Goal: Obtain resource: Download file/media

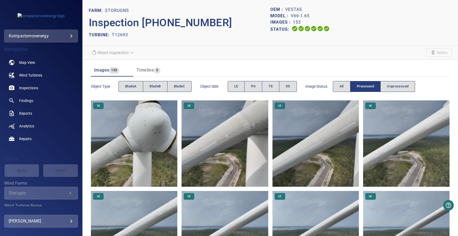
click at [225, 151] on img at bounding box center [225, 143] width 86 height 86
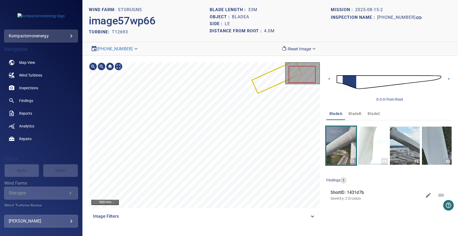
click at [325, 116] on div "500 mm Image Filters 0-3 m from Root bladeA bladeB bladeC LE PS TE SS findings …" at bounding box center [269, 142] width 375 height 173
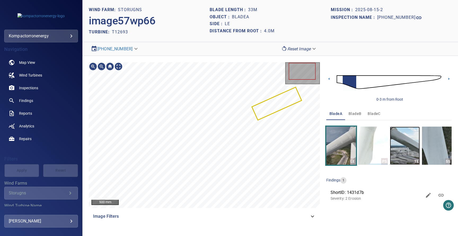
click at [397, 142] on img "button" at bounding box center [405, 146] width 30 height 38
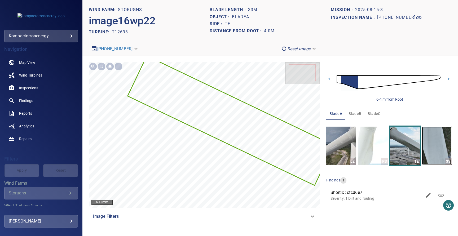
click at [435, 152] on img "button" at bounding box center [437, 146] width 30 height 38
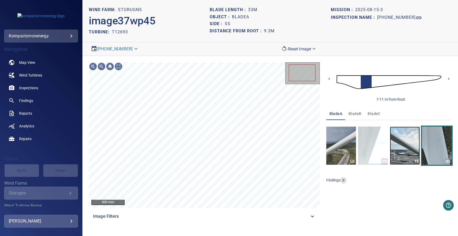
click at [396, 150] on img "button" at bounding box center [405, 146] width 30 height 38
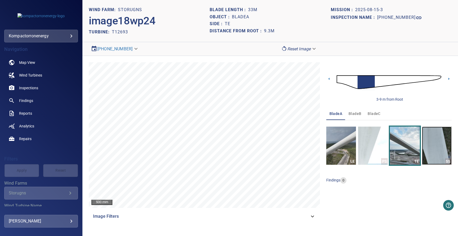
click at [433, 136] on img "button" at bounding box center [437, 146] width 30 height 38
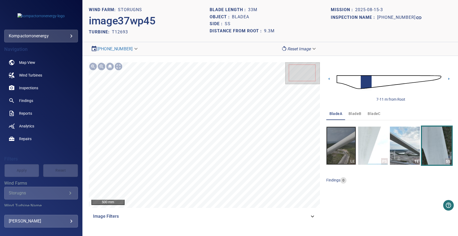
click at [343, 137] on img "button" at bounding box center [341, 146] width 30 height 38
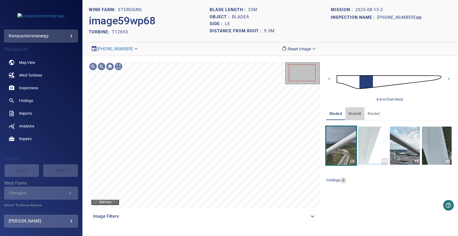
click at [354, 113] on span "bladeB" at bounding box center [354, 113] width 13 height 7
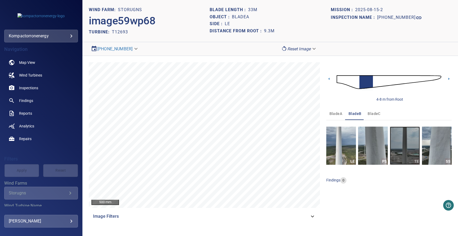
click at [406, 156] on img "button" at bounding box center [405, 146] width 30 height 38
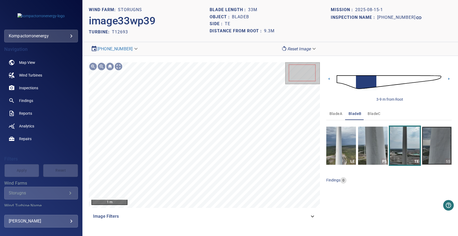
click at [442, 149] on img "button" at bounding box center [437, 146] width 30 height 38
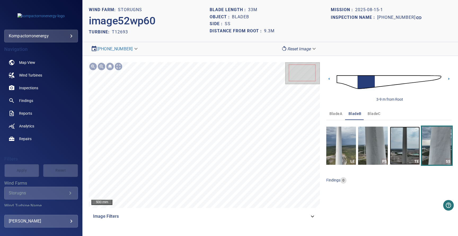
click at [408, 153] on img "button" at bounding box center [405, 146] width 30 height 38
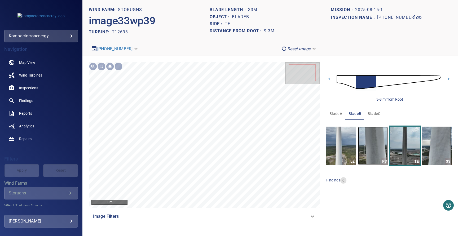
click at [366, 151] on img "button" at bounding box center [373, 146] width 30 height 38
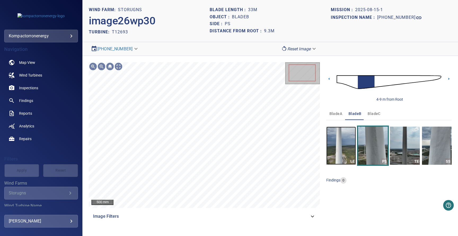
click at [347, 140] on img "button" at bounding box center [341, 146] width 30 height 38
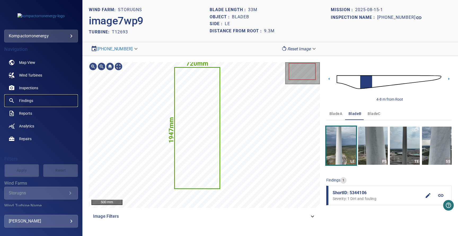
click at [28, 98] on span "Findings" at bounding box center [26, 100] width 14 height 5
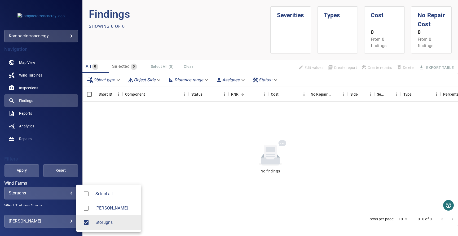
click at [47, 193] on body "**********" at bounding box center [229, 118] width 458 height 236
click at [113, 223] on span "Storugns" at bounding box center [115, 222] width 41 height 6
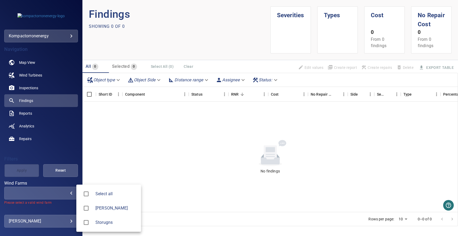
click at [38, 103] on div at bounding box center [229, 118] width 458 height 236
click at [46, 191] on body "**********" at bounding box center [229, 118] width 458 height 236
type input "********"
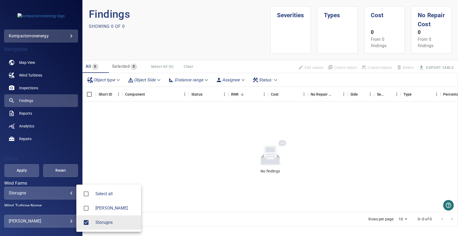
click at [45, 37] on div at bounding box center [229, 118] width 458 height 236
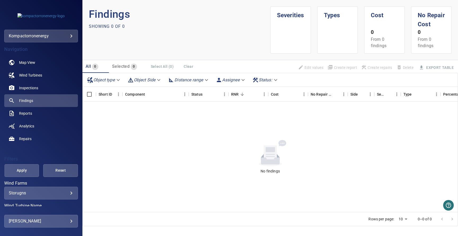
click at [62, 37] on body "**********" at bounding box center [229, 118] width 458 height 236
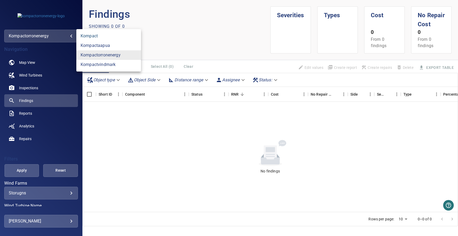
click at [99, 38] on link "kompact" at bounding box center [108, 36] width 65 height 10
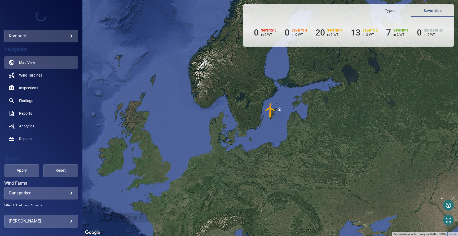
click at [46, 190] on body "**********" at bounding box center [229, 118] width 458 height 236
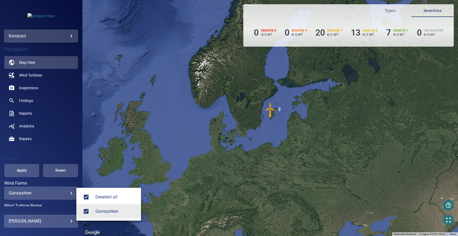
click at [29, 85] on div at bounding box center [229, 118] width 458 height 236
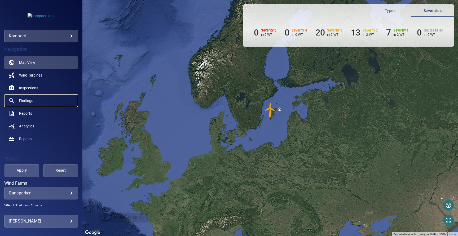
click at [32, 99] on span "Findings" at bounding box center [26, 100] width 14 height 5
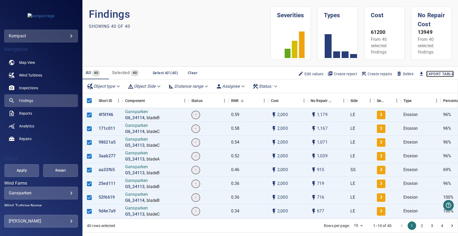
click at [435, 76] on link "Export Table" at bounding box center [440, 74] width 28 height 7
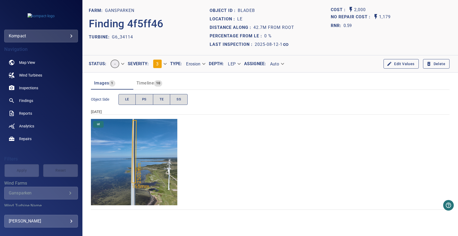
click at [135, 149] on img "Gansparken/G6_34114/2025-08-12-1/2025-08-13-7/image18wp20.jpg" at bounding box center [134, 162] width 86 height 86
